Goal: Transaction & Acquisition: Book appointment/travel/reservation

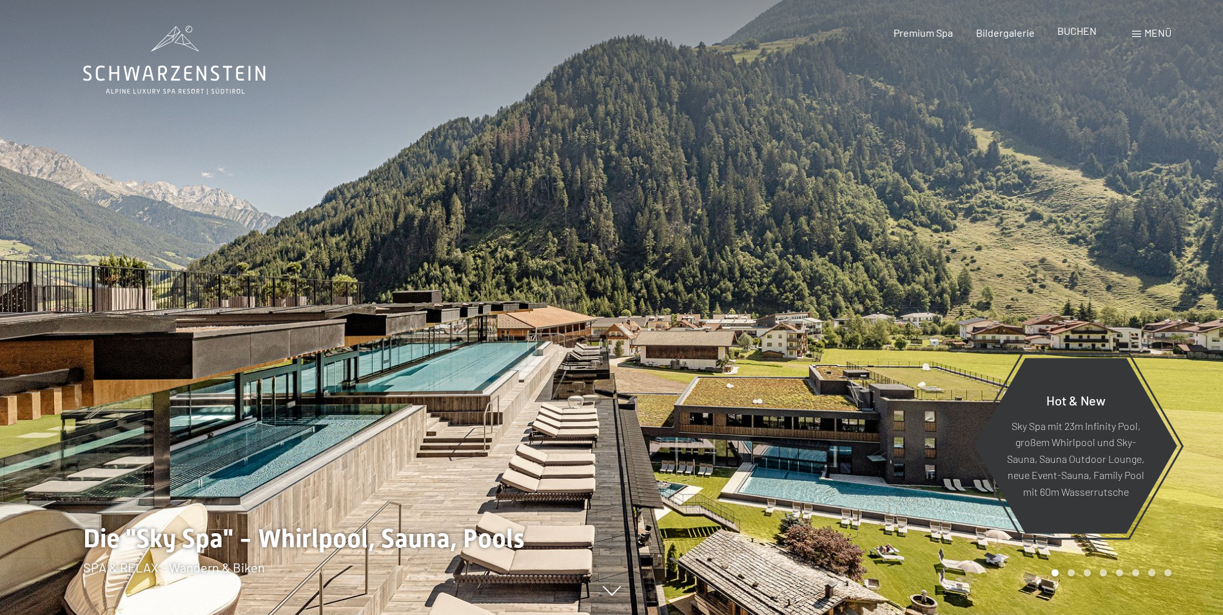
click at [1075, 32] on span "BUCHEN" at bounding box center [1077, 31] width 39 height 12
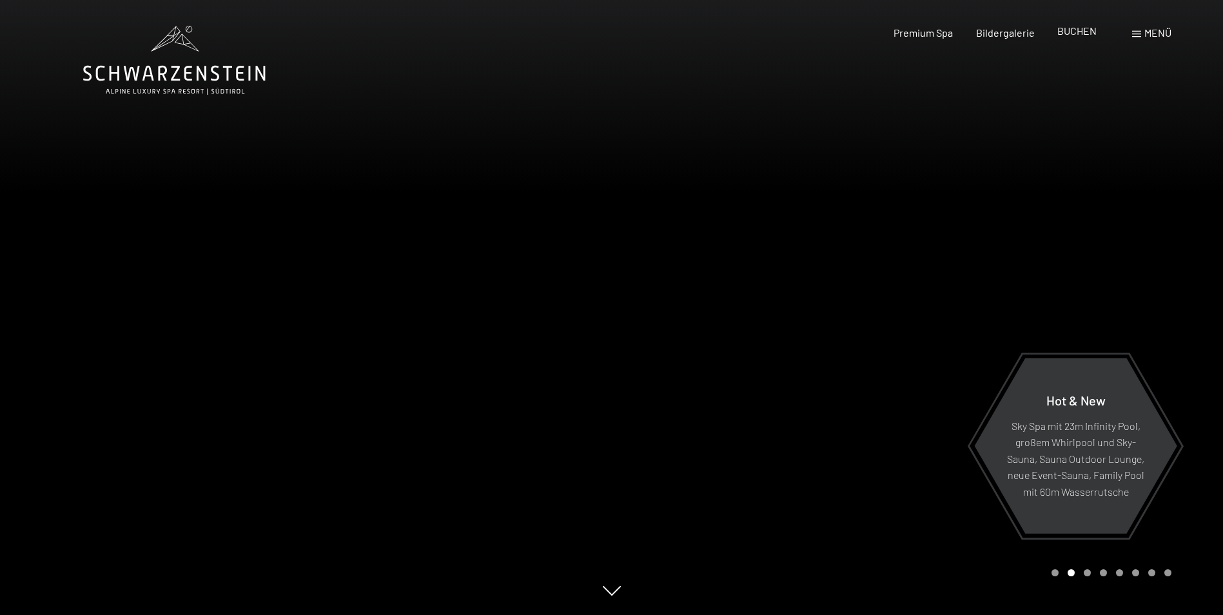
click at [1072, 27] on span "BUCHEN" at bounding box center [1077, 31] width 39 height 12
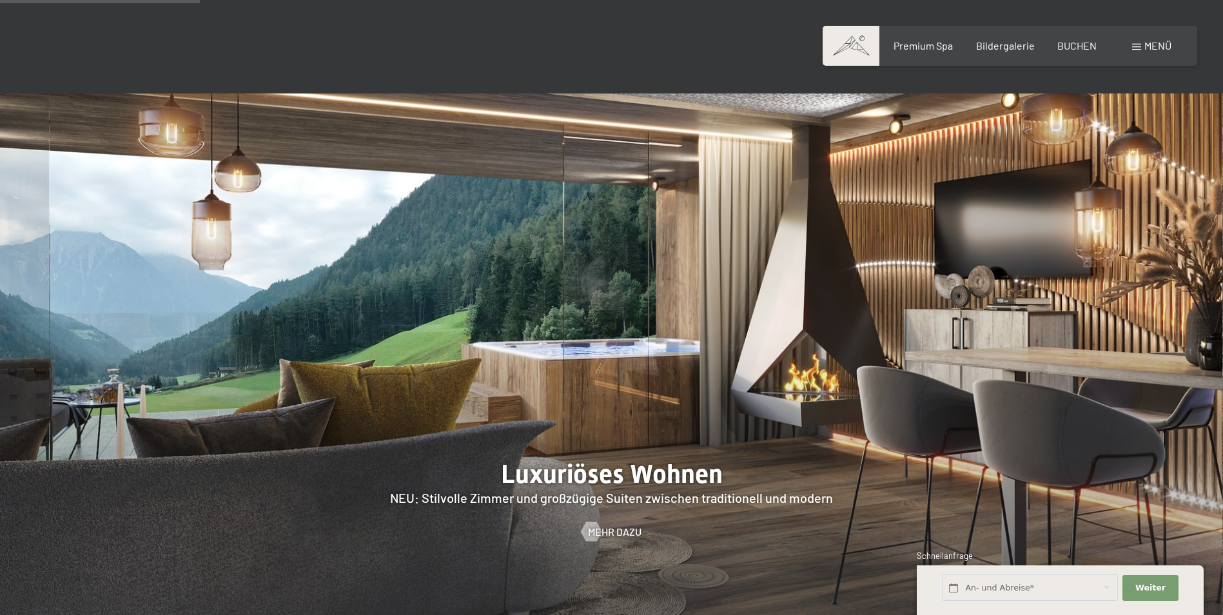
scroll to position [1290, 0]
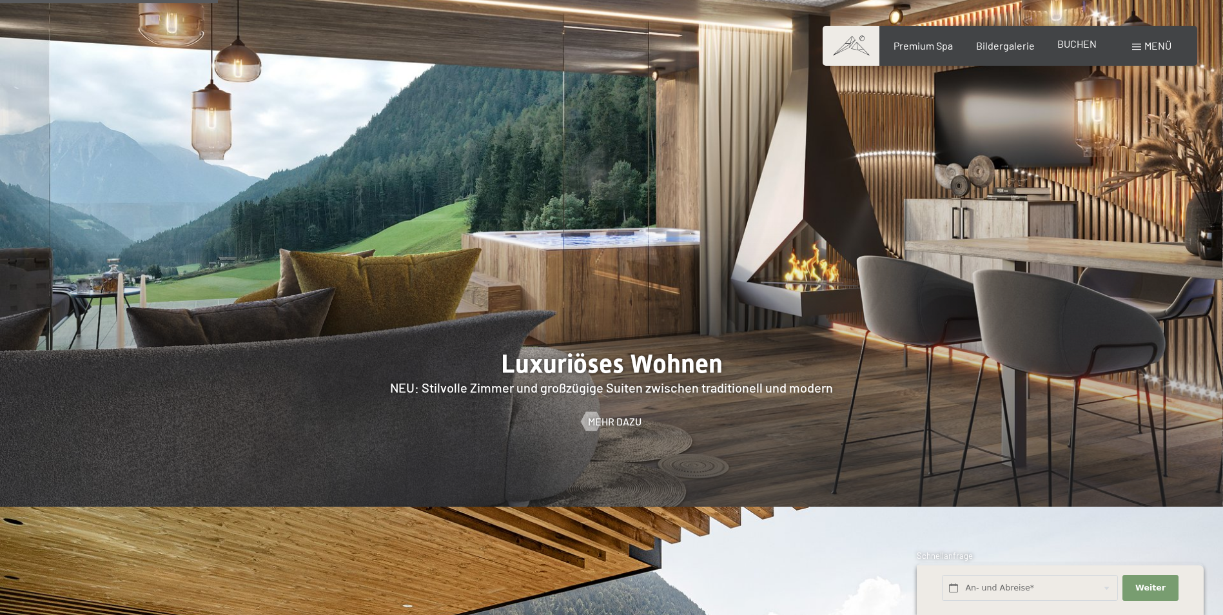
click at [1079, 47] on span "BUCHEN" at bounding box center [1077, 43] width 39 height 12
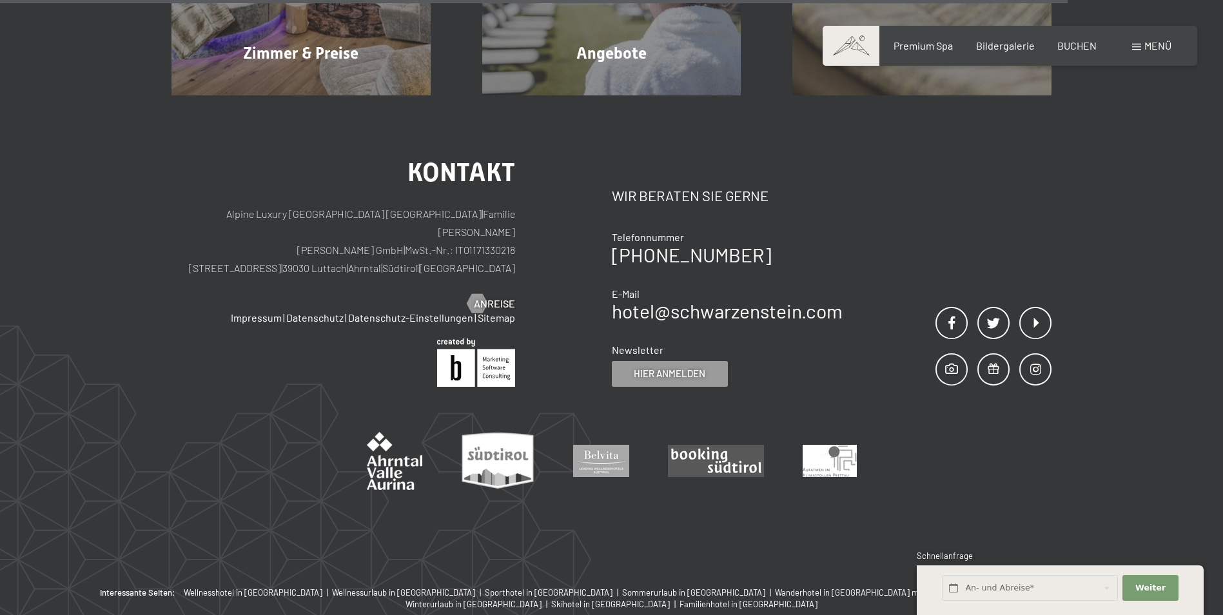
scroll to position [556, 0]
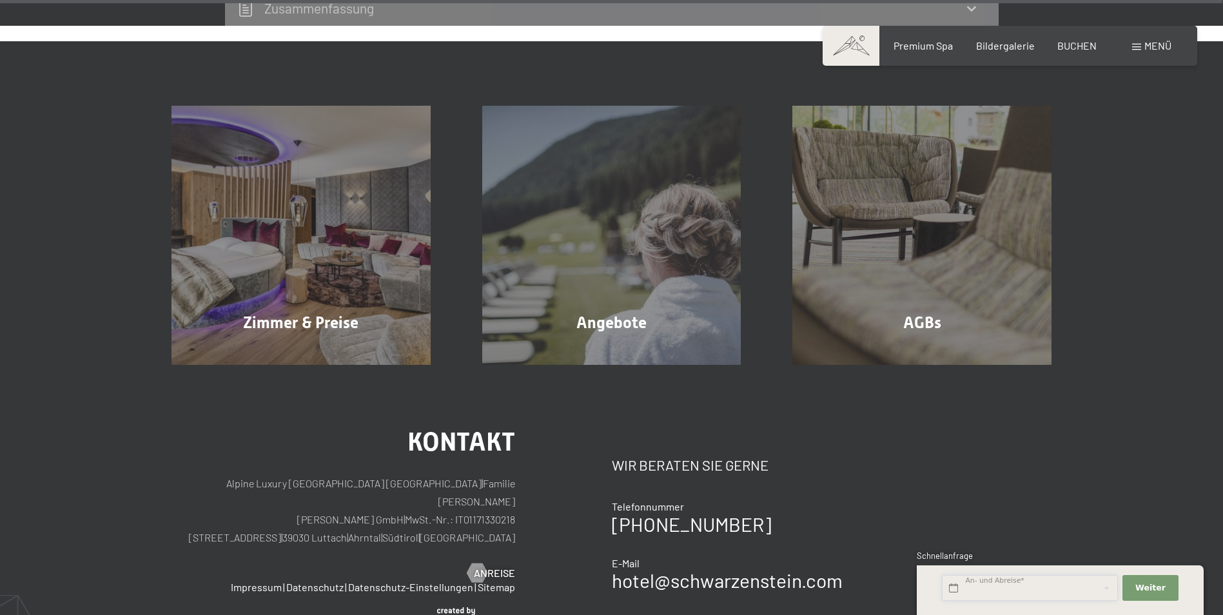
click at [1004, 583] on input "text" at bounding box center [1030, 588] width 176 height 26
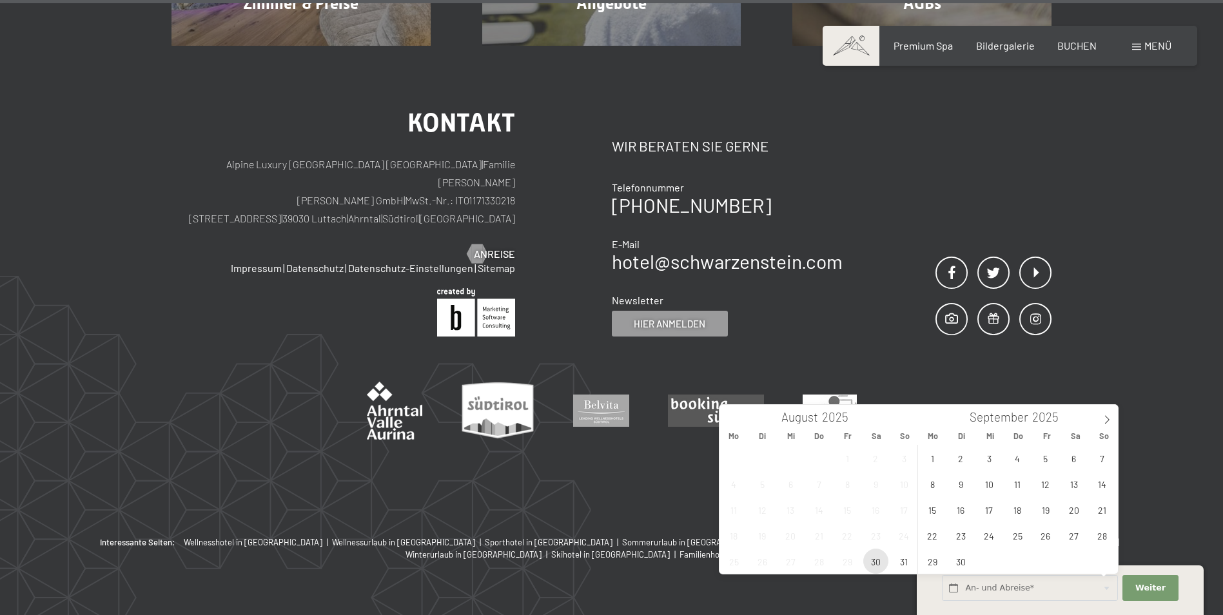
click at [874, 559] on span "30" at bounding box center [875, 561] width 25 height 25
click at [901, 558] on span "31" at bounding box center [904, 561] width 25 height 25
type input "Sa. 30.08.2025 - So. 31.08.2025"
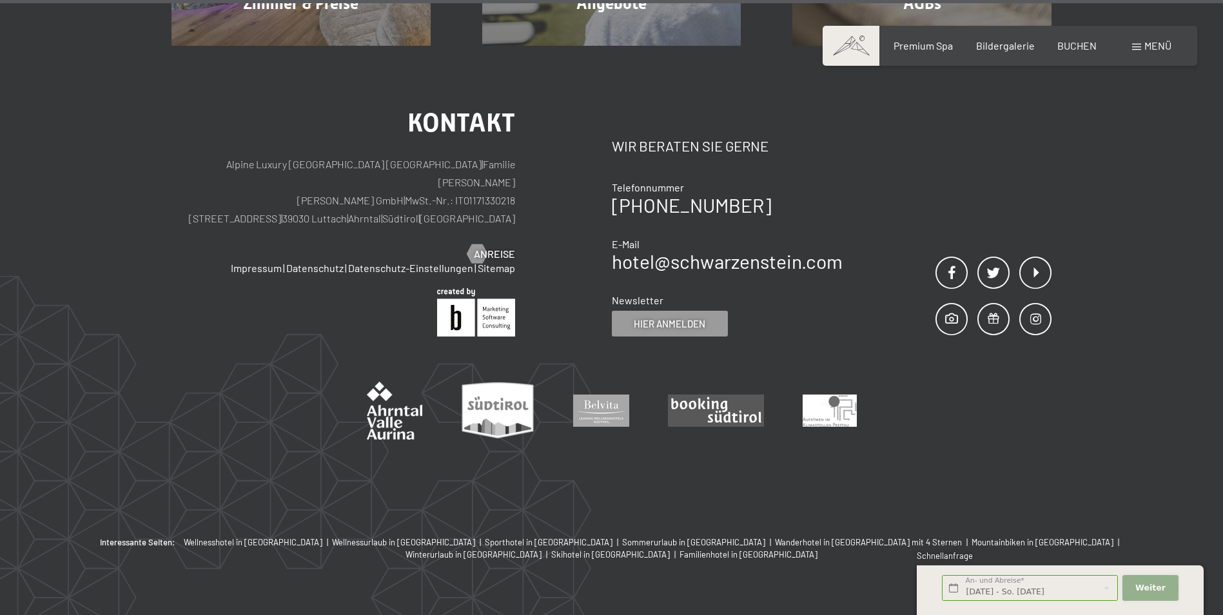
click at [1157, 589] on span "Weiter" at bounding box center [1151, 588] width 30 height 12
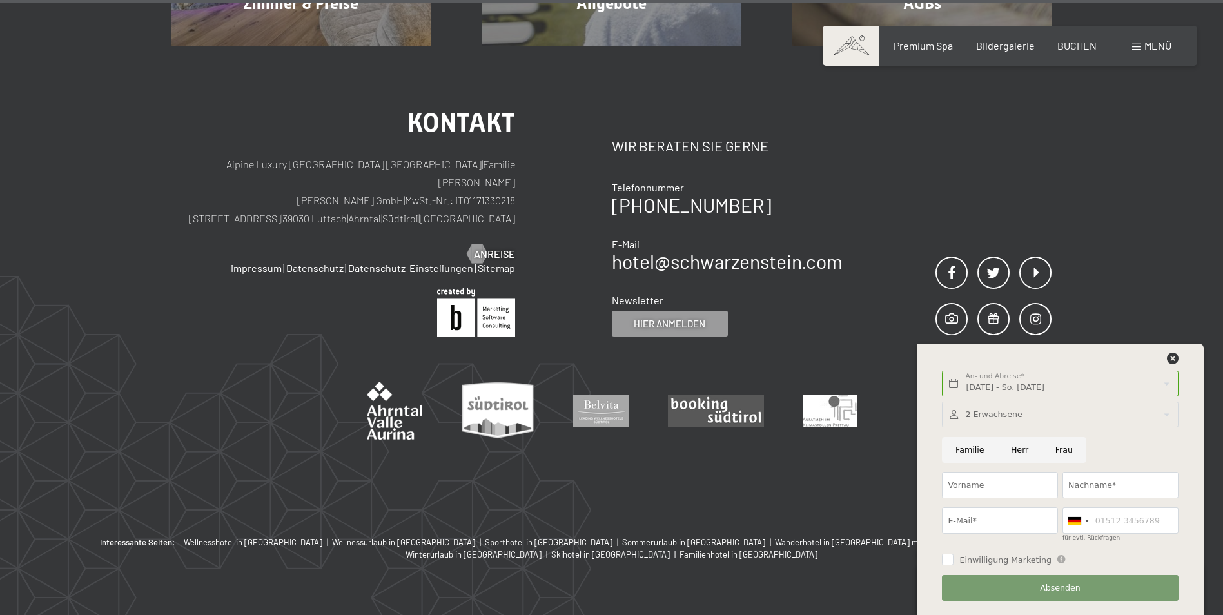
click at [1115, 210] on div "Kontakt Alpine Luxury SPA Resort SCHWARZENSTEIN | Familie Zimmerhofer Otmar Zim…" at bounding box center [611, 291] width 1223 height 491
click at [1172, 357] on icon at bounding box center [1173, 359] width 12 height 12
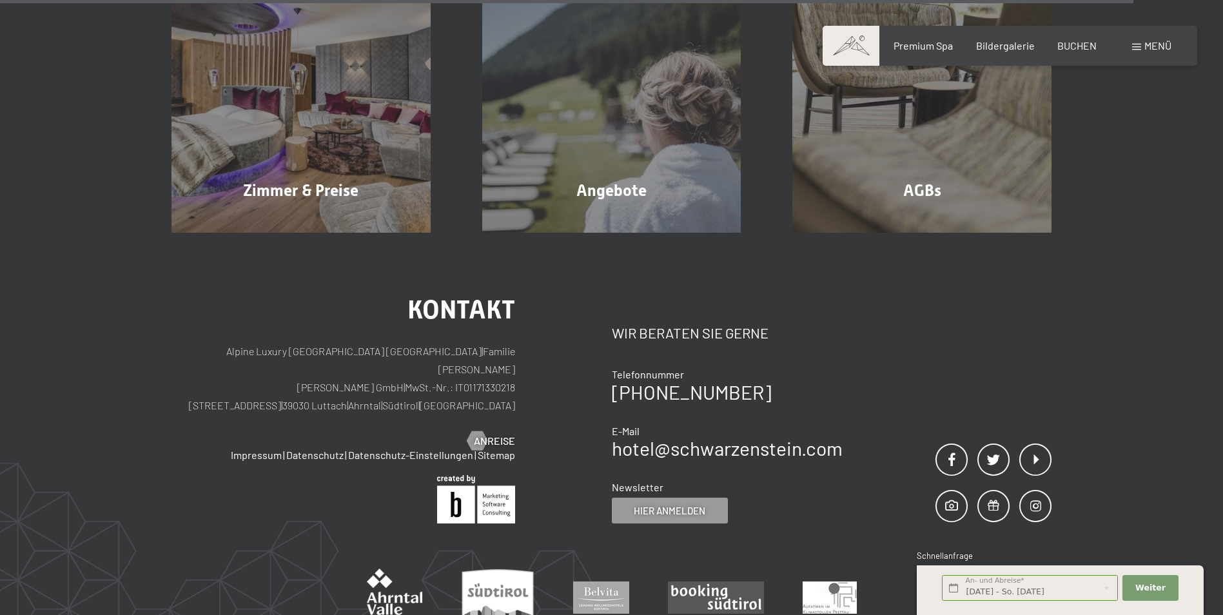
scroll to position [4073, 0]
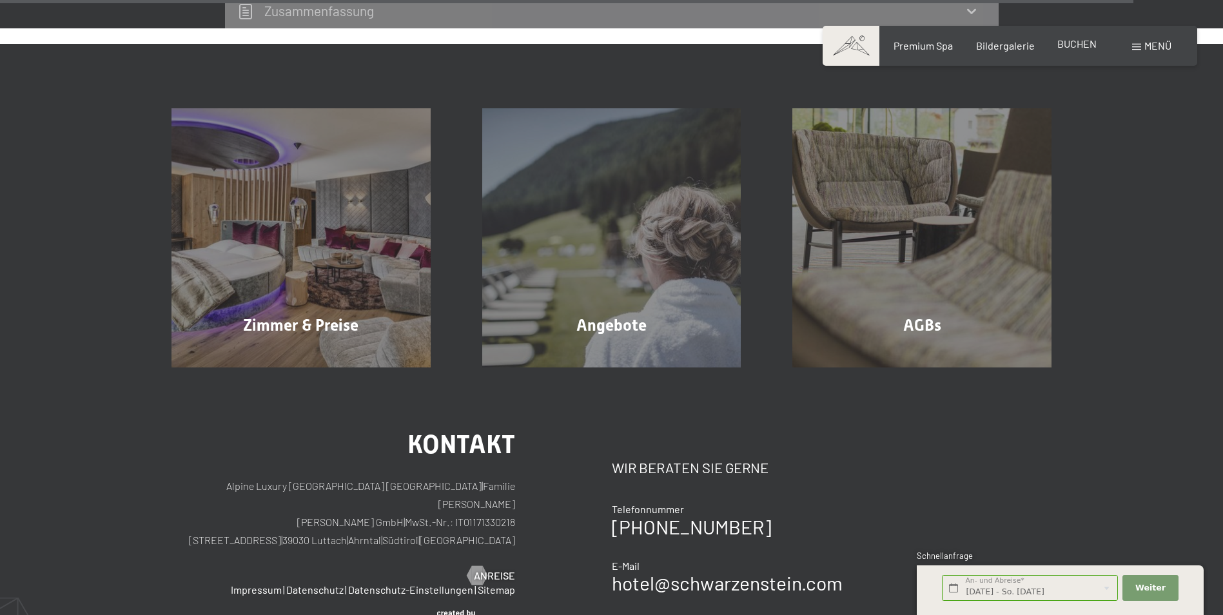
click at [1081, 43] on span "BUCHEN" at bounding box center [1077, 43] width 39 height 12
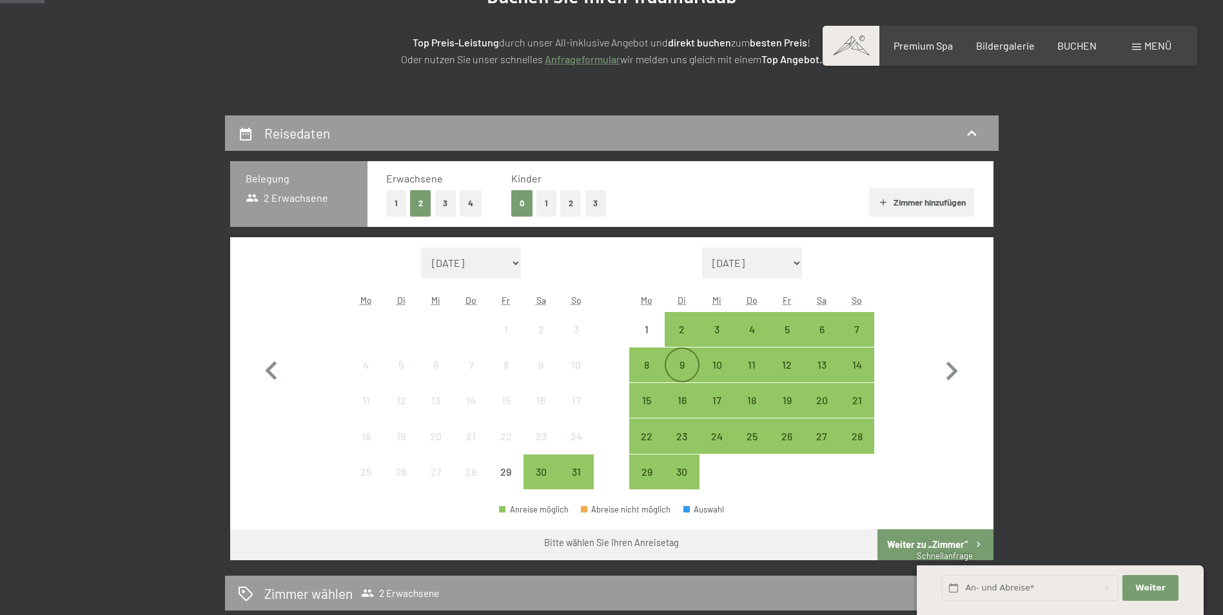
scroll to position [193, 0]
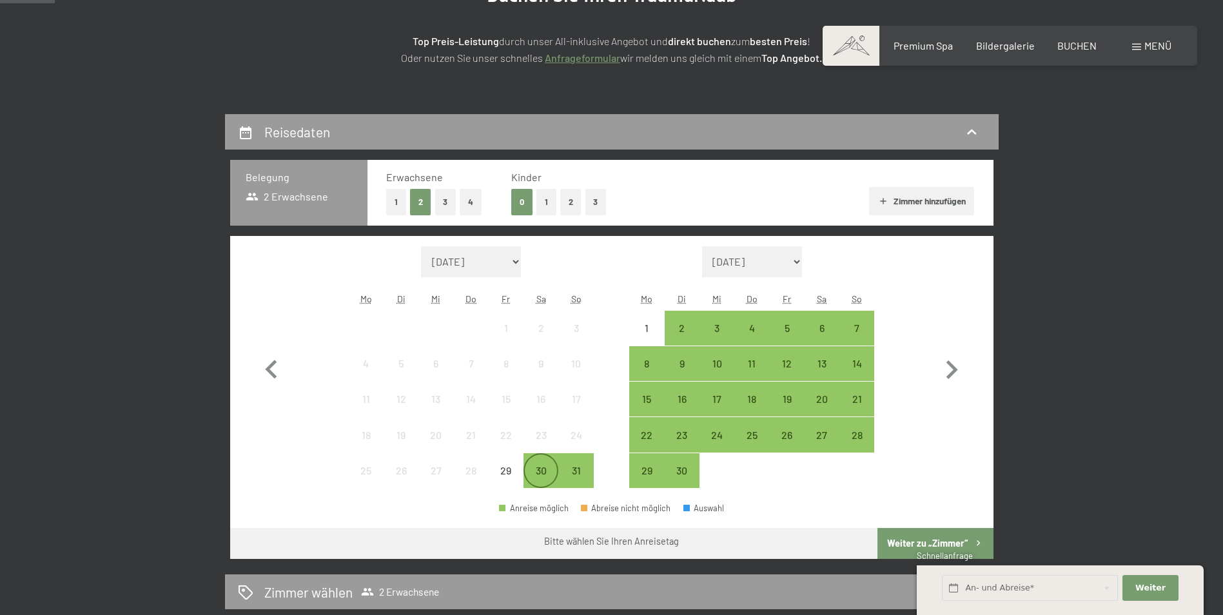
click at [538, 471] on div "30" at bounding box center [541, 482] width 32 height 32
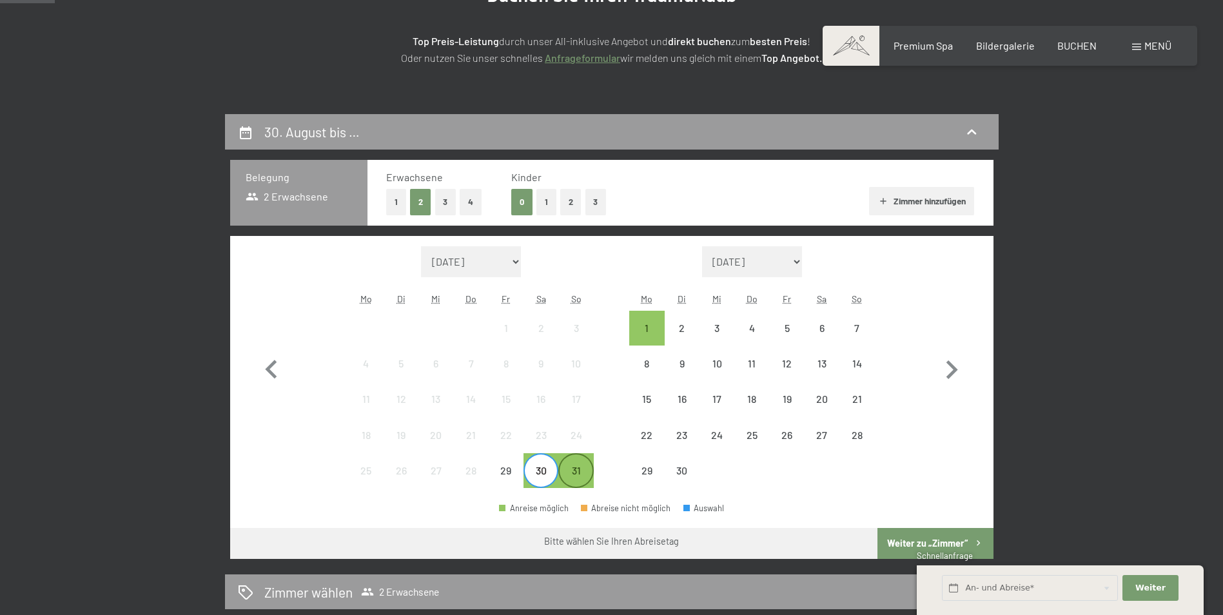
click at [576, 470] on div "31" at bounding box center [576, 482] width 32 height 32
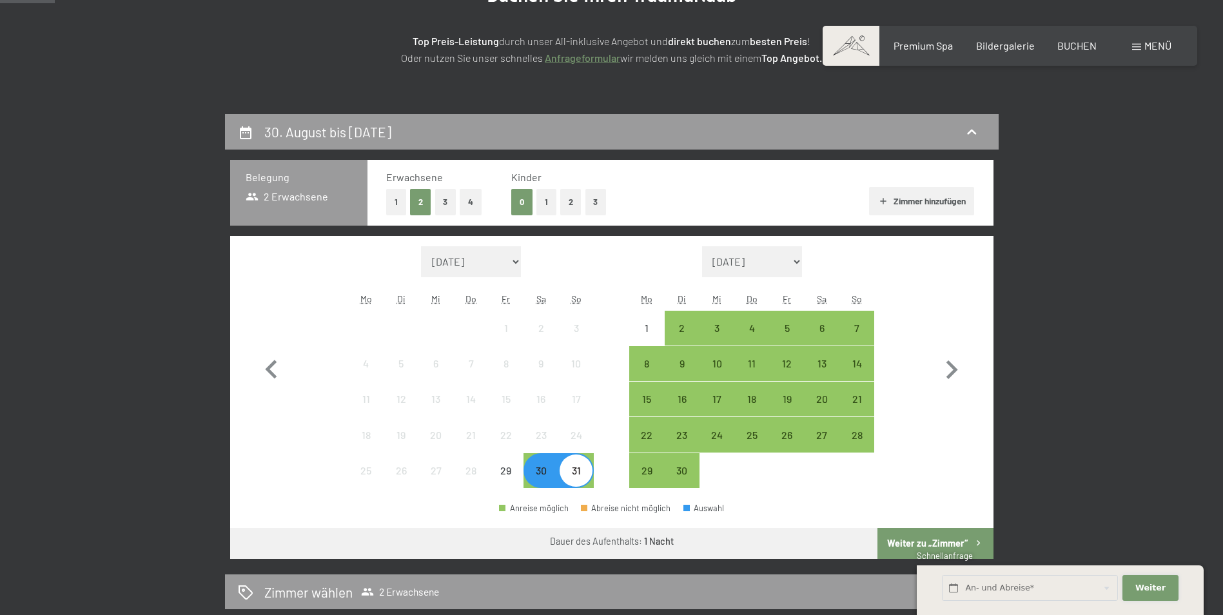
click at [1156, 582] on button "Weiter Adressfelder ausblenden" at bounding box center [1150, 588] width 55 height 26
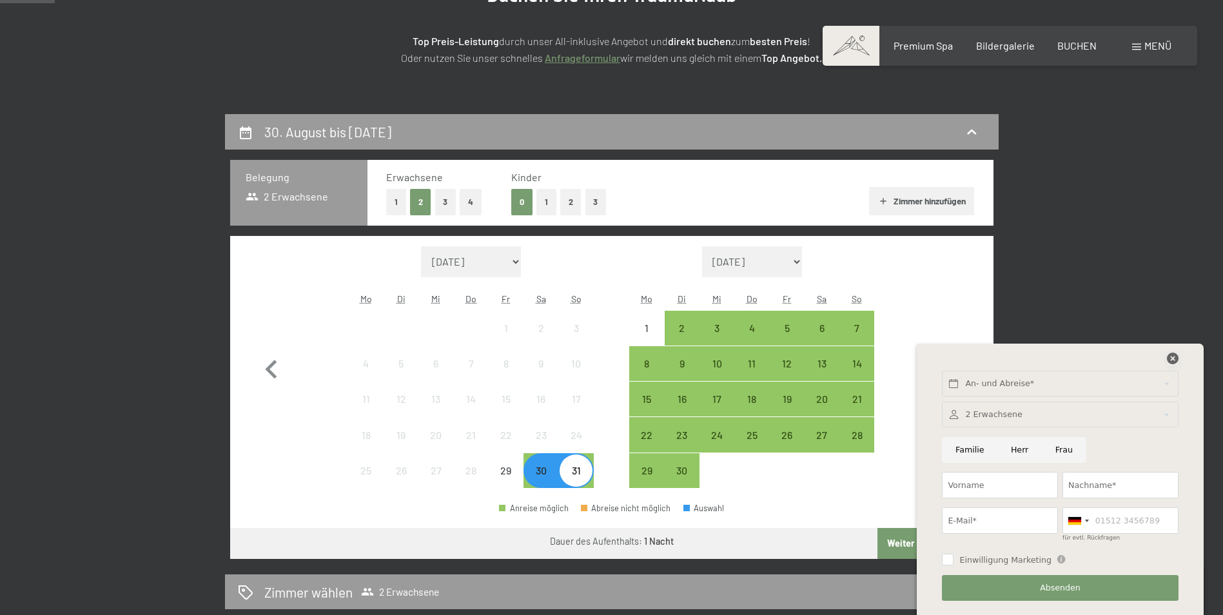
click at [1172, 355] on icon at bounding box center [1173, 359] width 12 height 12
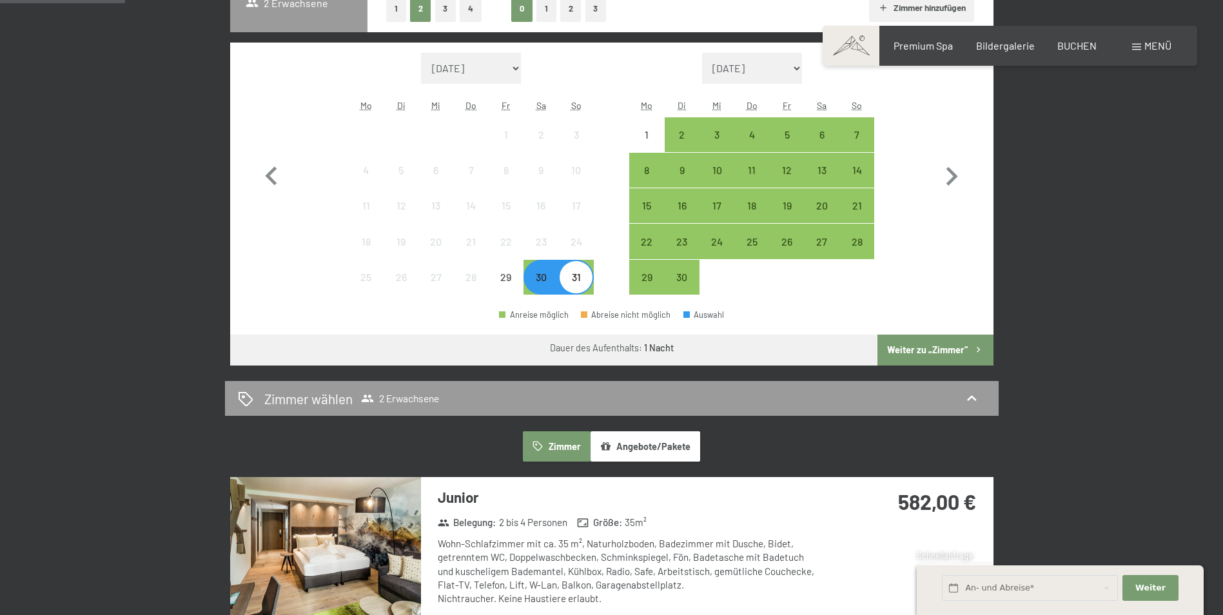
click at [910, 348] on button "Weiter zu „Zimmer“" at bounding box center [935, 350] width 115 height 31
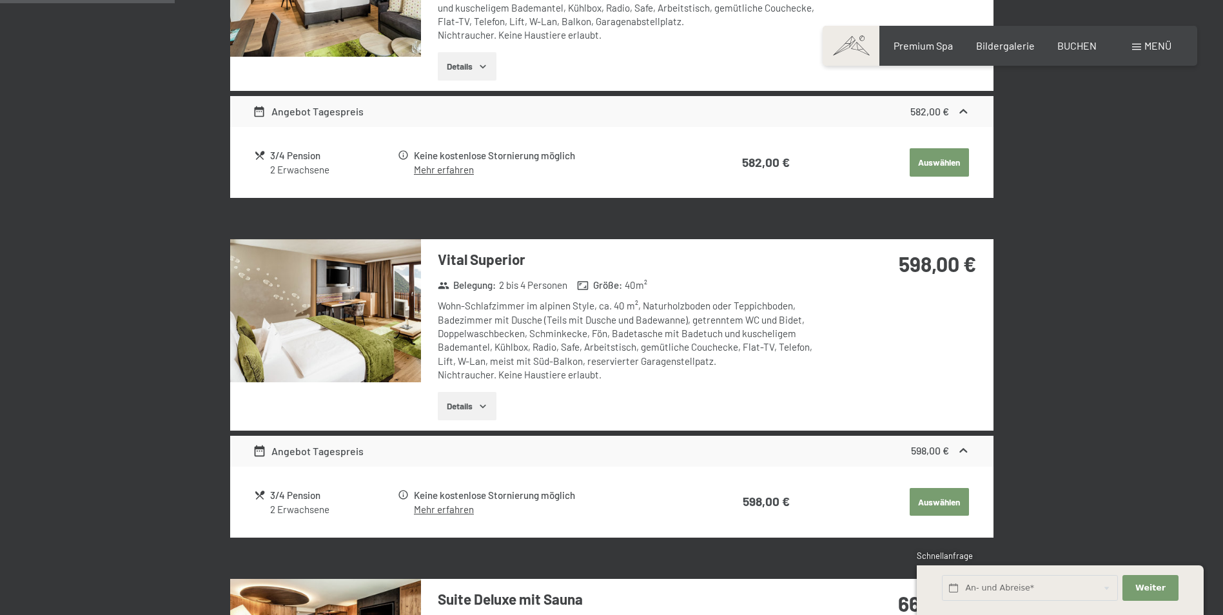
scroll to position [580, 0]
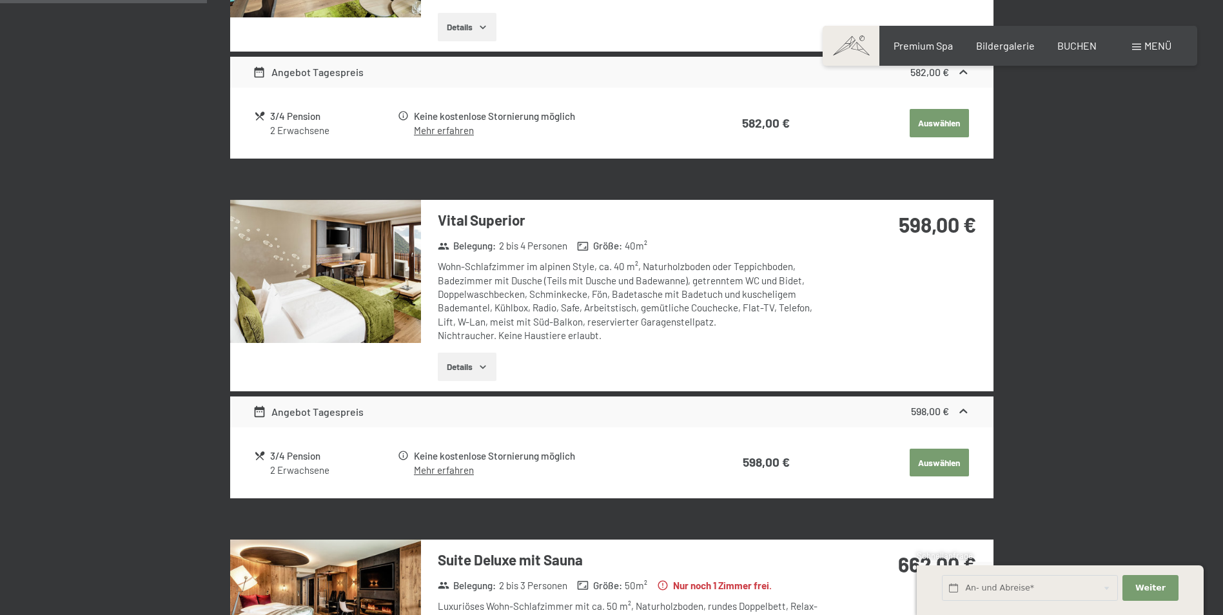
click at [929, 137] on button "Auswählen" at bounding box center [939, 123] width 59 height 28
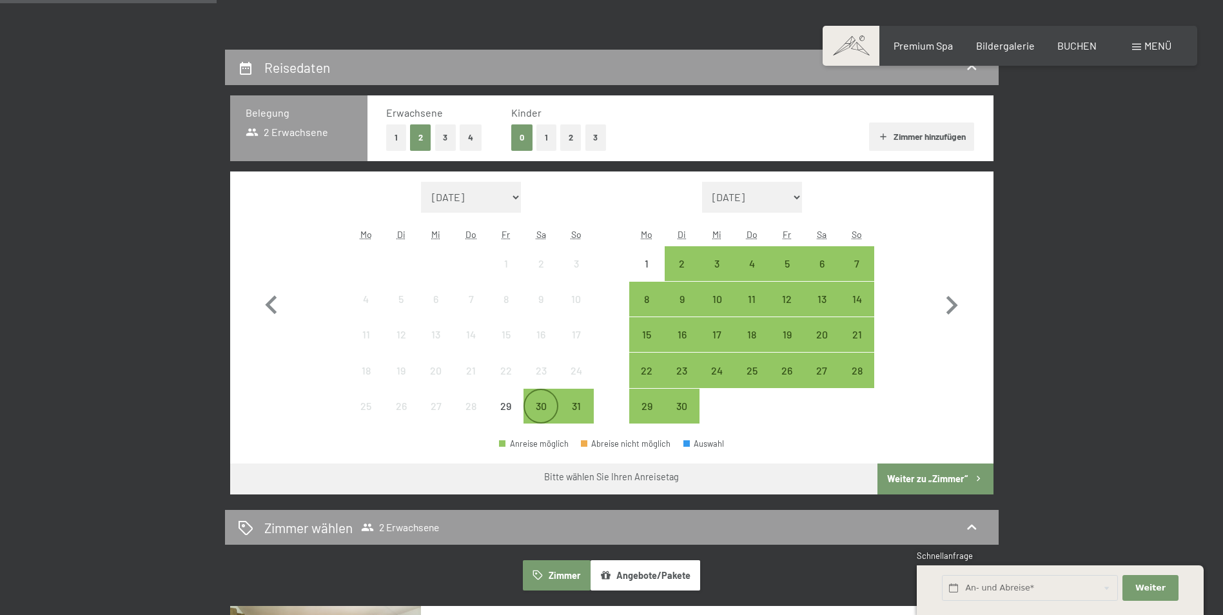
click at [537, 409] on div "30" at bounding box center [541, 417] width 32 height 32
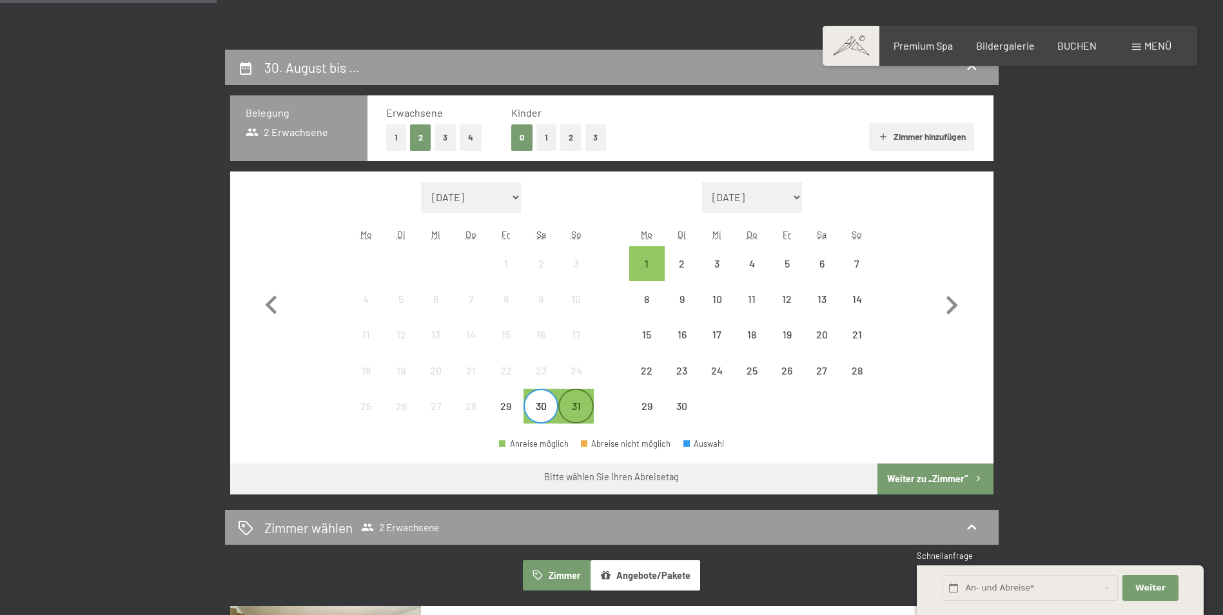
click at [579, 407] on div "31" at bounding box center [576, 417] width 32 height 32
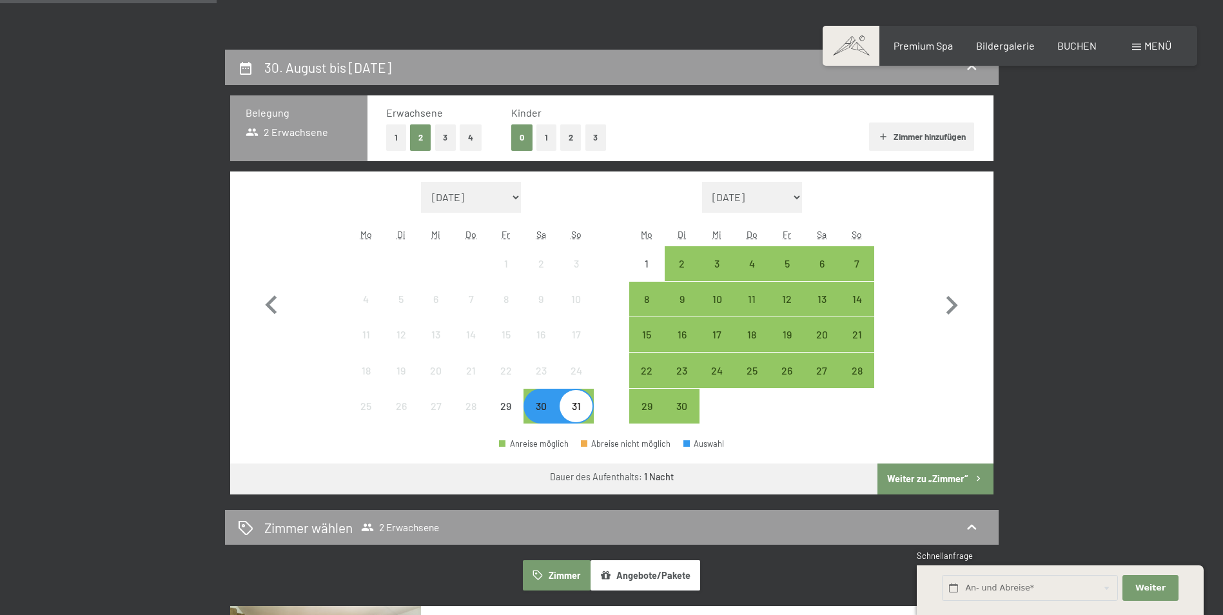
click at [943, 480] on button "Weiter zu „Zimmer“" at bounding box center [935, 479] width 115 height 31
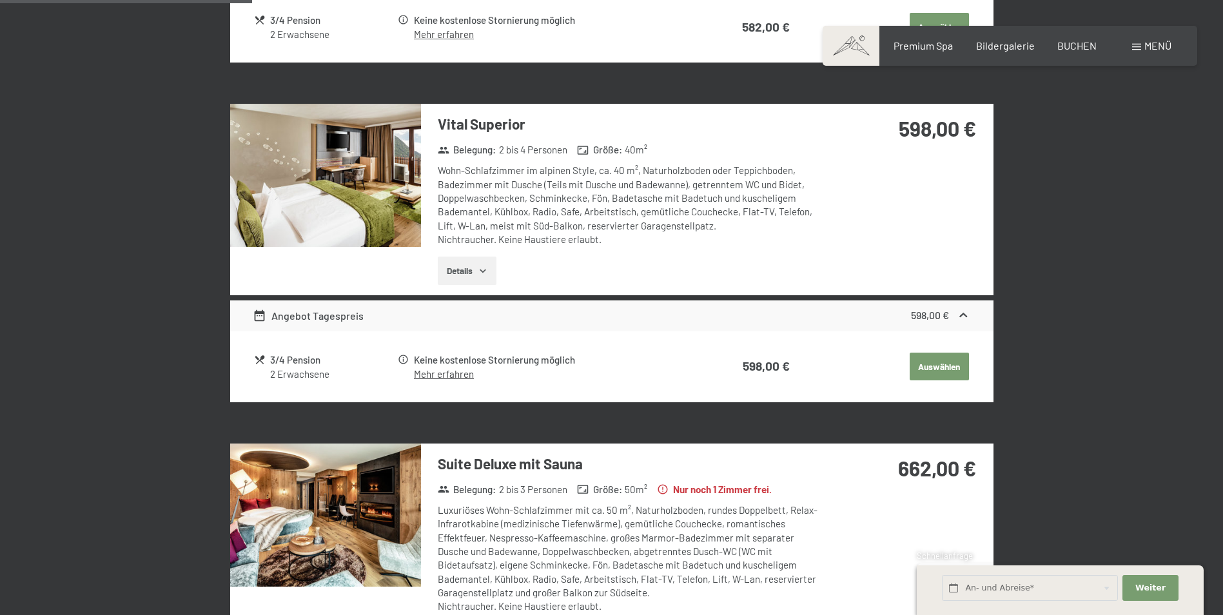
scroll to position [694, 0]
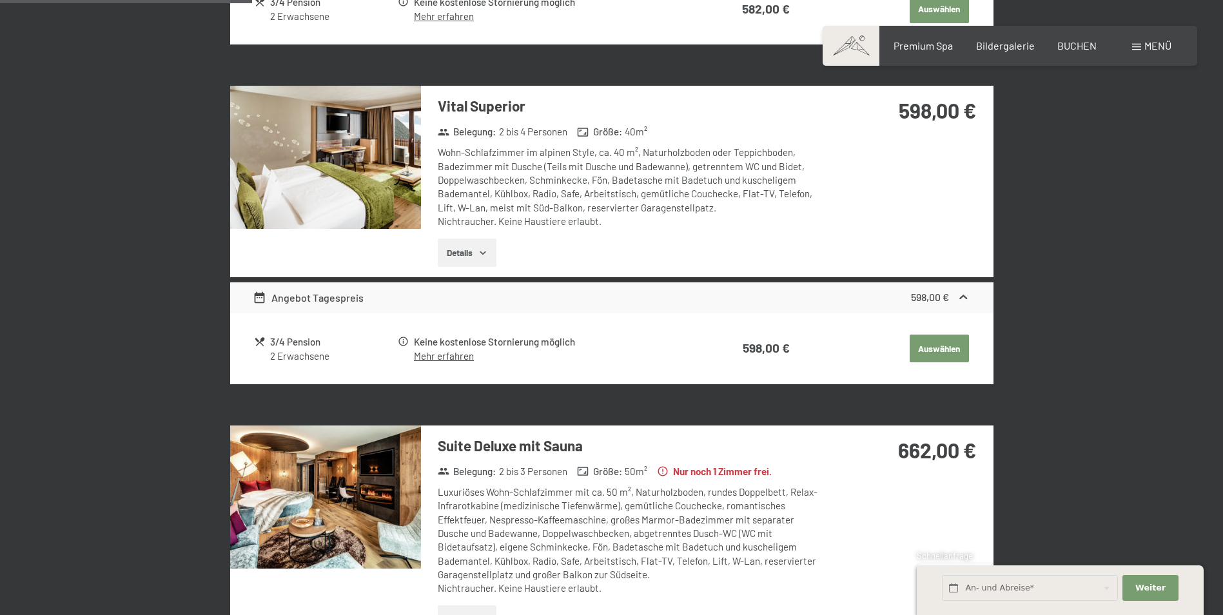
click at [461, 22] on link "Mehr erfahren" at bounding box center [444, 16] width 60 height 12
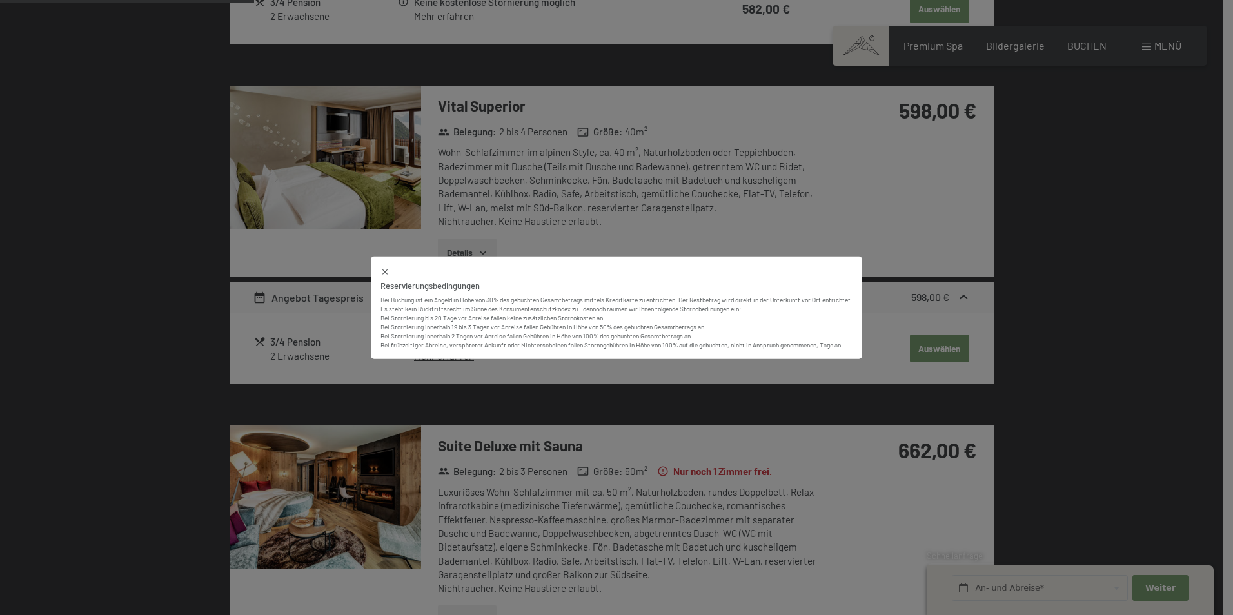
click at [383, 270] on icon at bounding box center [384, 272] width 9 height 9
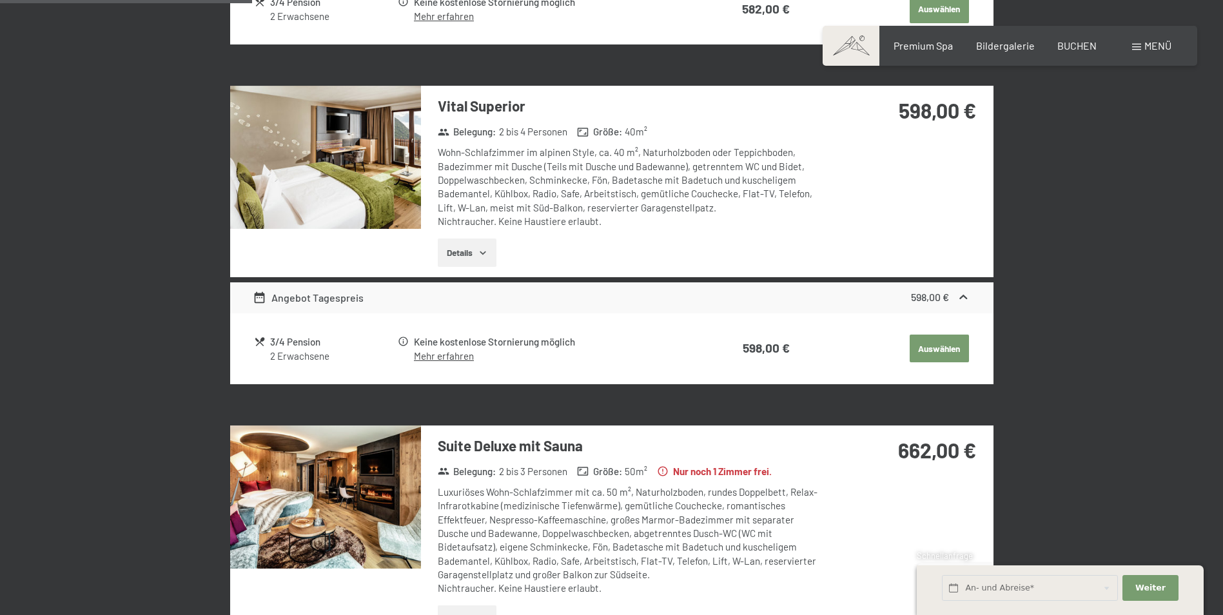
click at [935, 23] on button "Auswählen" at bounding box center [939, 9] width 59 height 28
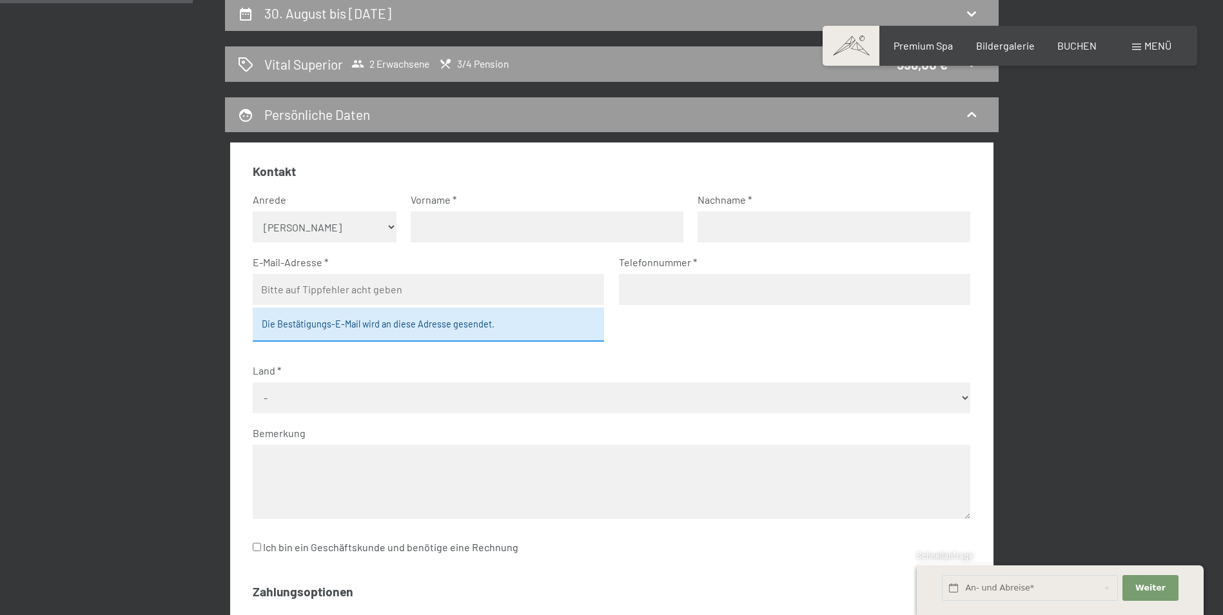
scroll to position [179, 0]
